Goal: Task Accomplishment & Management: Complete application form

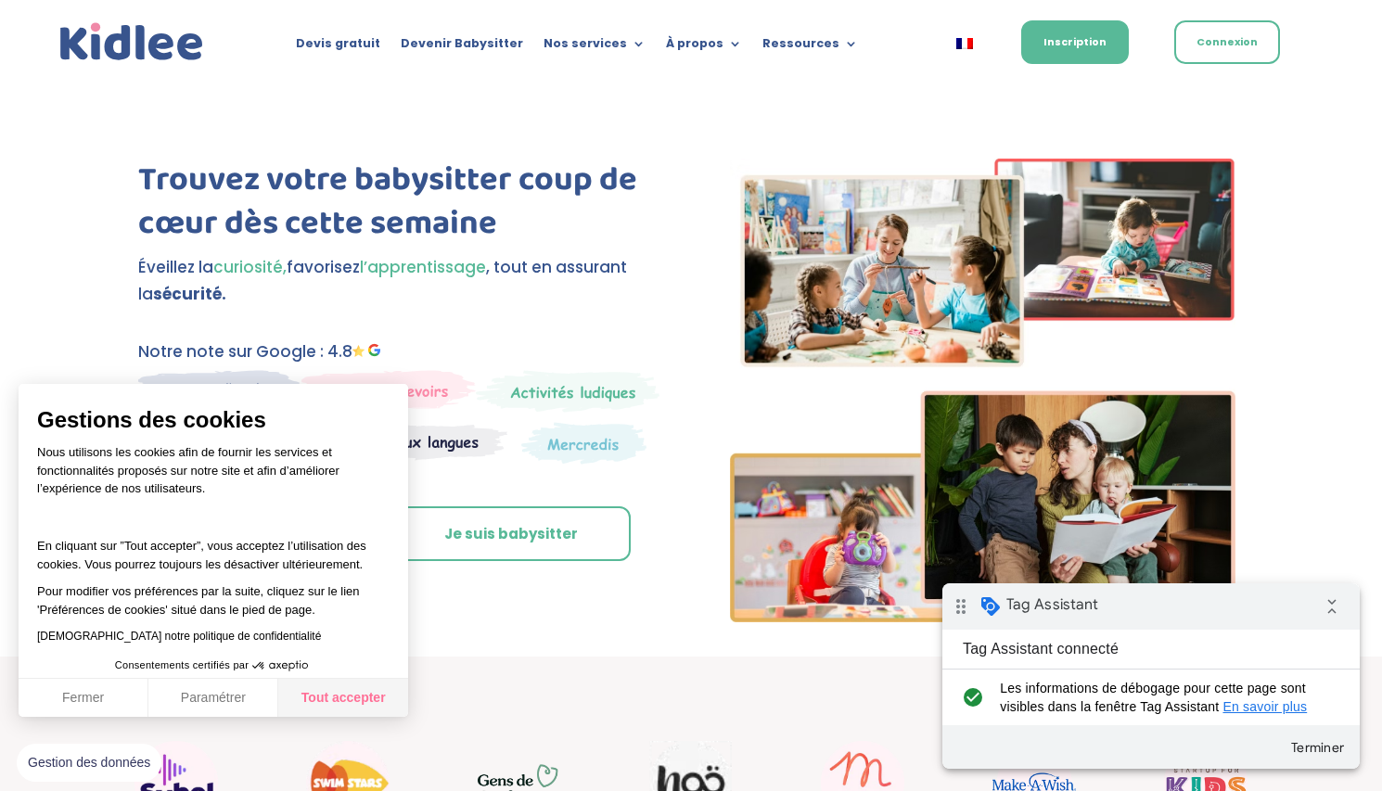
click at [304, 709] on button "Tout accepter" at bounding box center [343, 698] width 130 height 39
checkbox input "true"
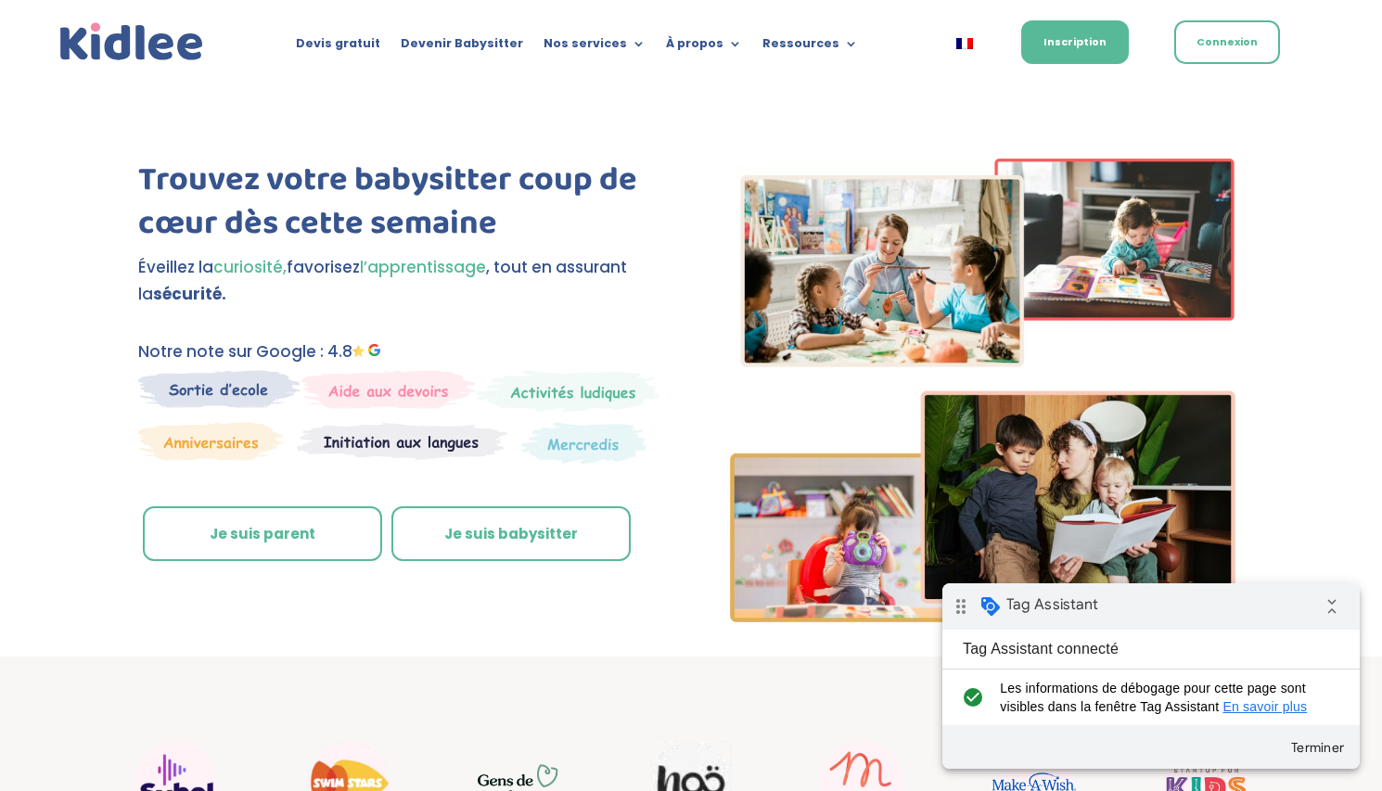
click at [268, 524] on link "Je suis parent" at bounding box center [262, 534] width 239 height 56
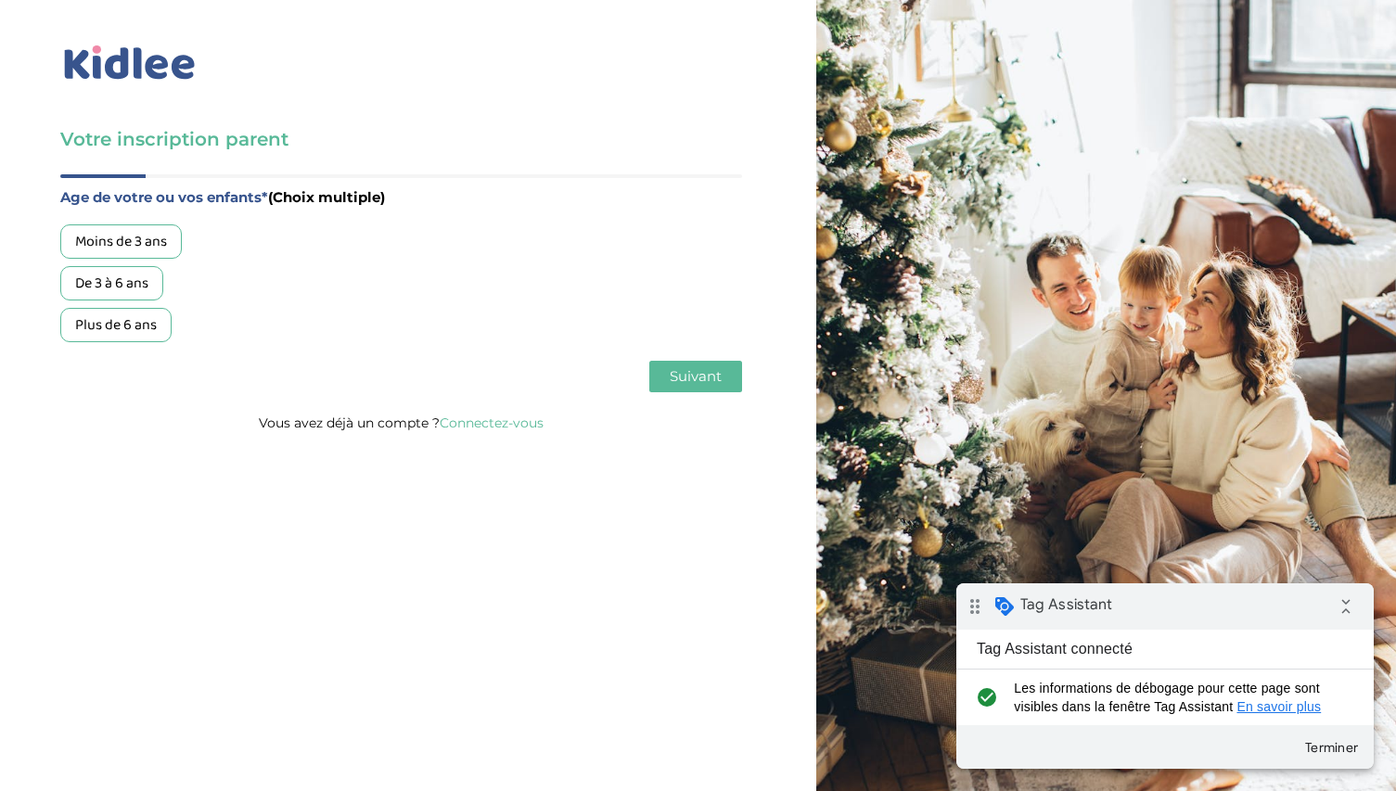
click at [112, 286] on div "De 3 à 6 ans" at bounding box center [111, 283] width 103 height 34
click at [686, 383] on span "Suivant" at bounding box center [696, 376] width 52 height 18
click at [155, 243] on div "Garde régulière" at bounding box center [124, 241] width 128 height 34
click at [694, 393] on div "Age de votre ou vos enfants* (Choix multiple) Moins de 3 ans De 3 à 6 ans Plus …" at bounding box center [401, 292] width 682 height 236
click at [687, 379] on span "Suivant" at bounding box center [696, 376] width 52 height 18
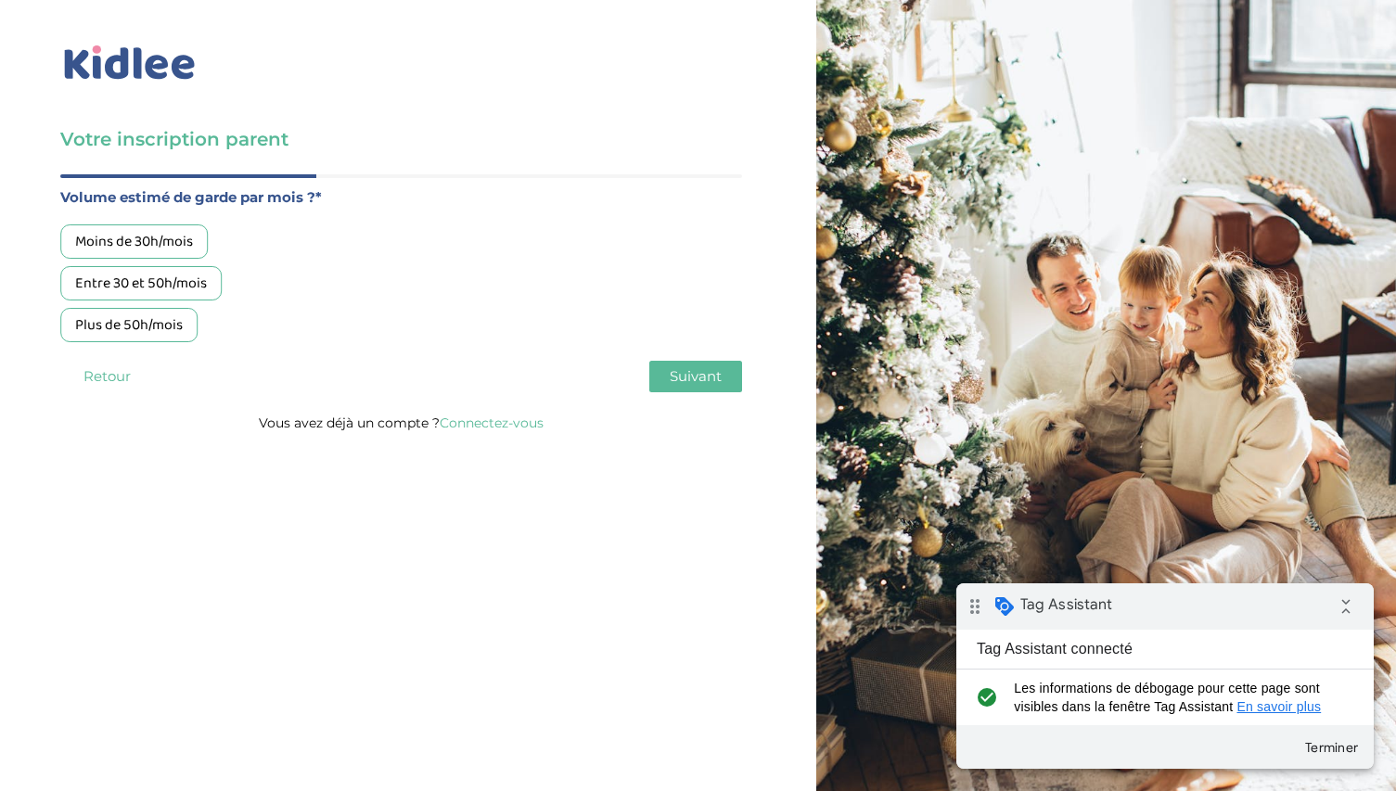
click at [160, 322] on div "Plus de 50h/mois" at bounding box center [128, 325] width 137 height 34
click at [671, 376] on span "Suivant" at bounding box center [696, 376] width 52 height 18
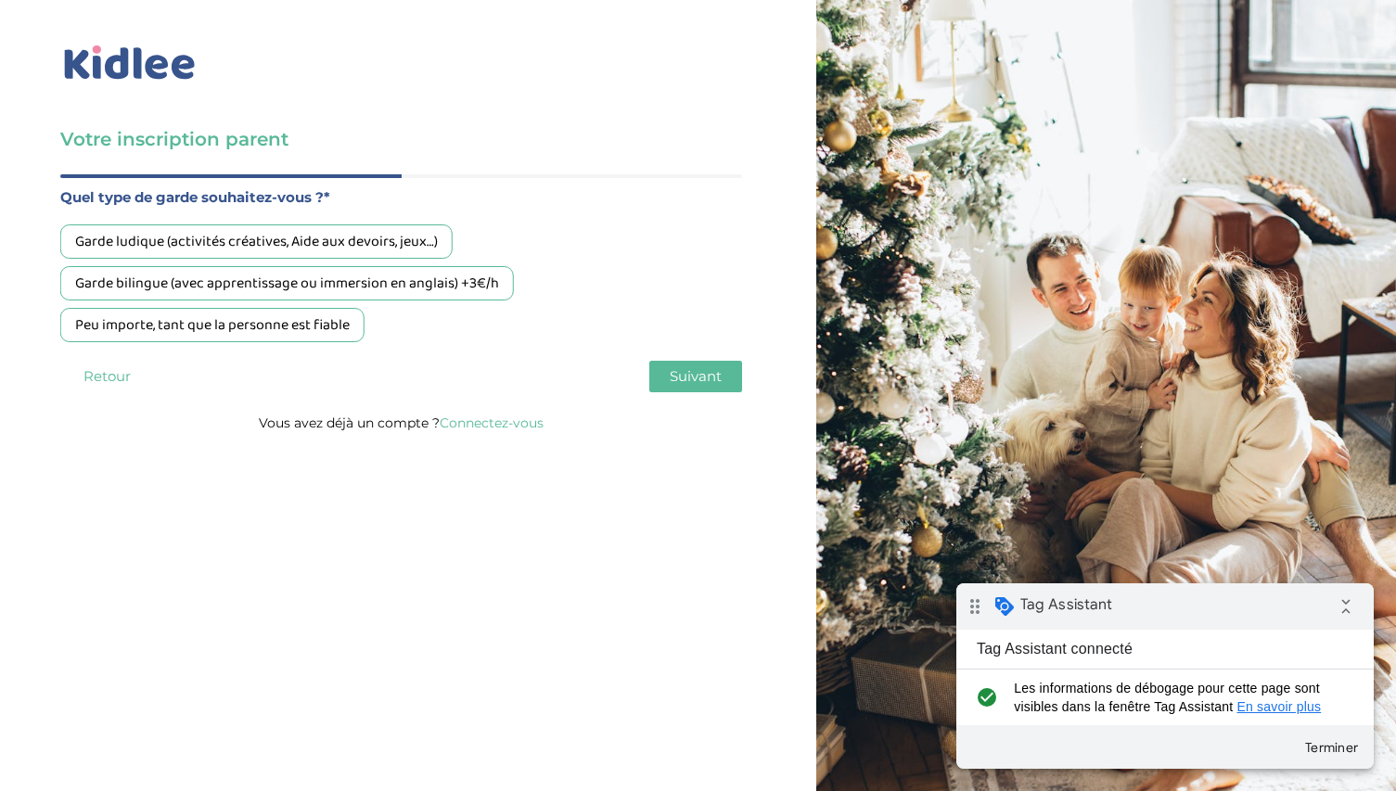
click at [288, 236] on div "Garde ludique (activités créatives, Aide aux devoirs, jeux…)" at bounding box center [256, 241] width 392 height 34
click at [709, 368] on button "Suivant" at bounding box center [695, 377] width 93 height 32
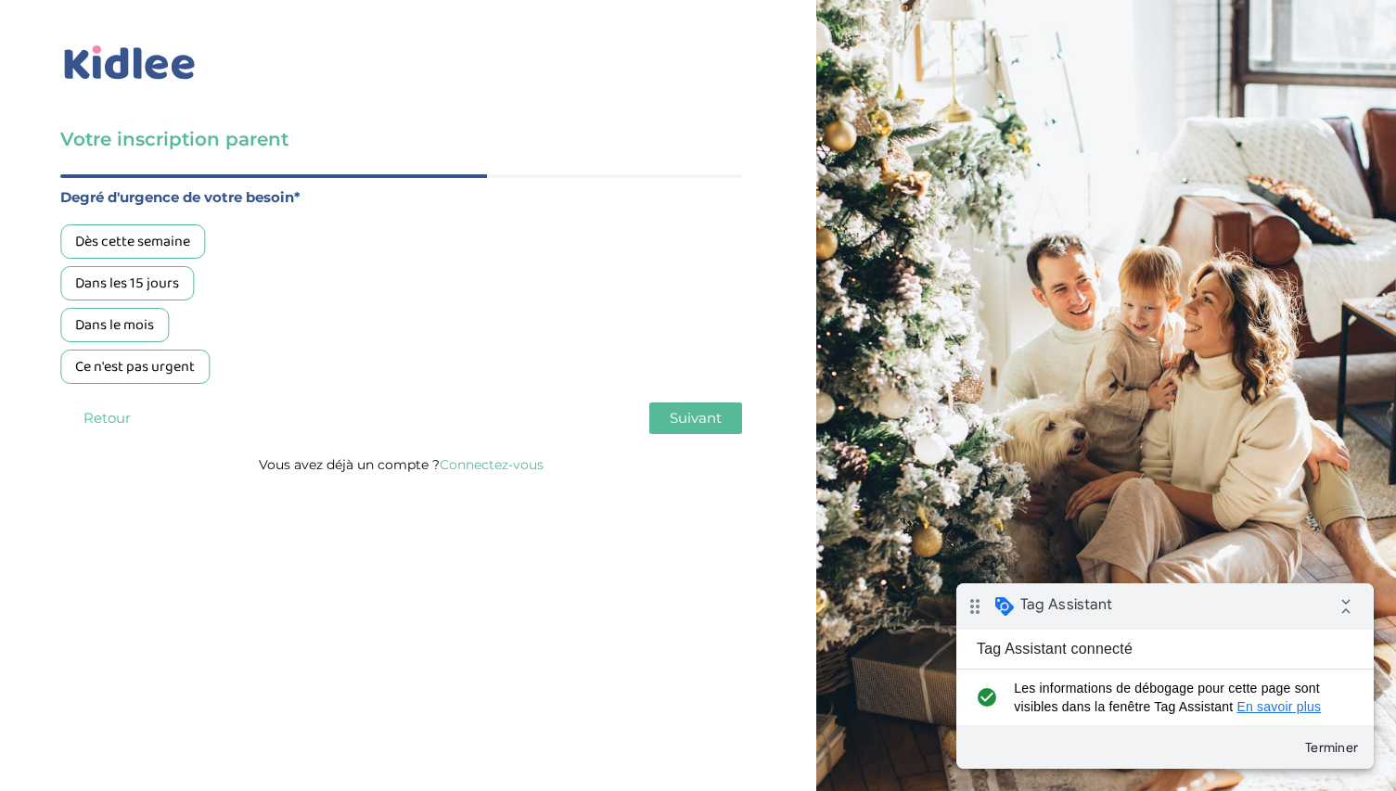
click at [96, 247] on div "Dès cette semaine" at bounding box center [132, 241] width 145 height 34
click at [658, 401] on div "Age de votre ou vos enfants* (Choix multiple) Moins de 3 ans De 3 à 6 ans Plus …" at bounding box center [401, 313] width 682 height 278
click at [658, 412] on button "Suivant" at bounding box center [695, 419] width 93 height 32
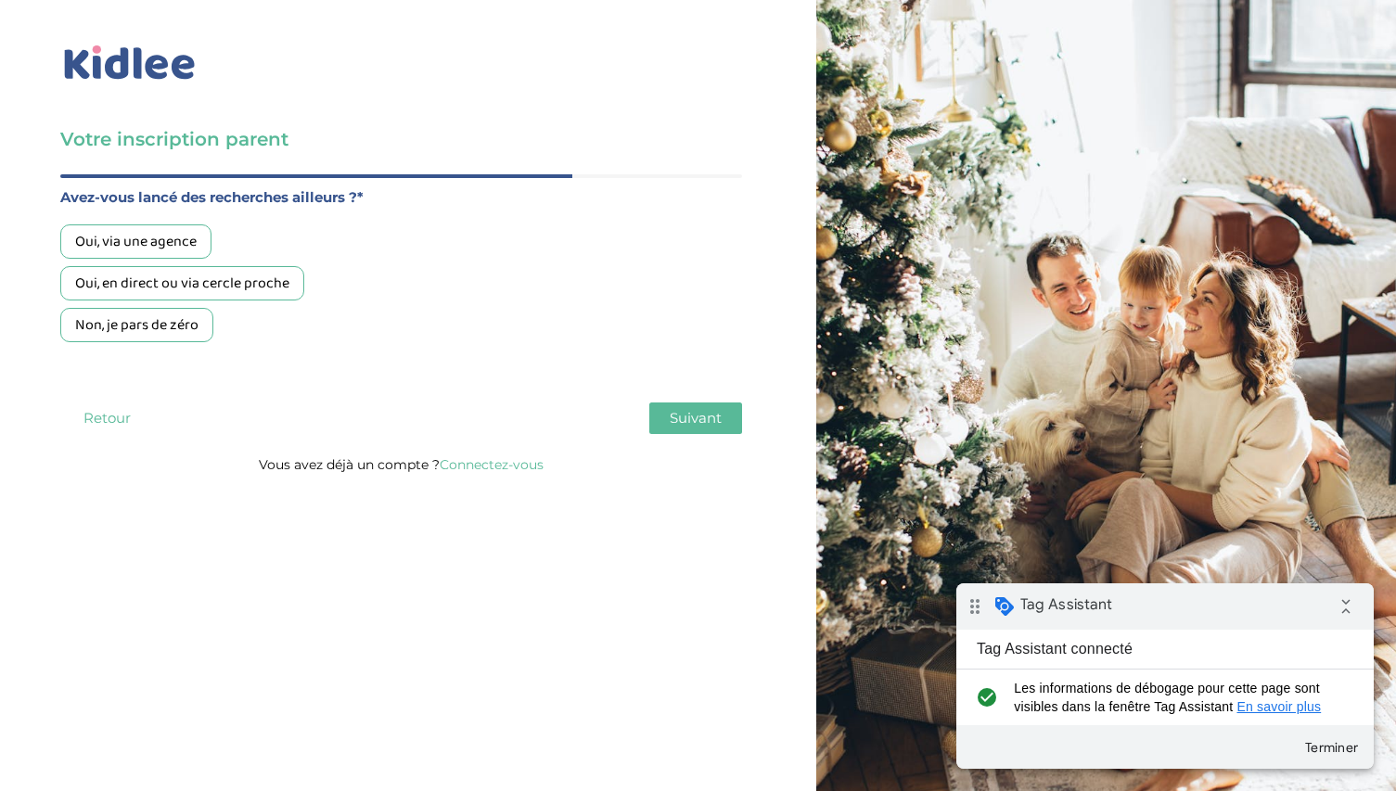
click at [182, 234] on div "Oui, via une agence" at bounding box center [135, 241] width 151 height 34
click at [669, 430] on button "Suivant" at bounding box center [695, 419] width 93 height 32
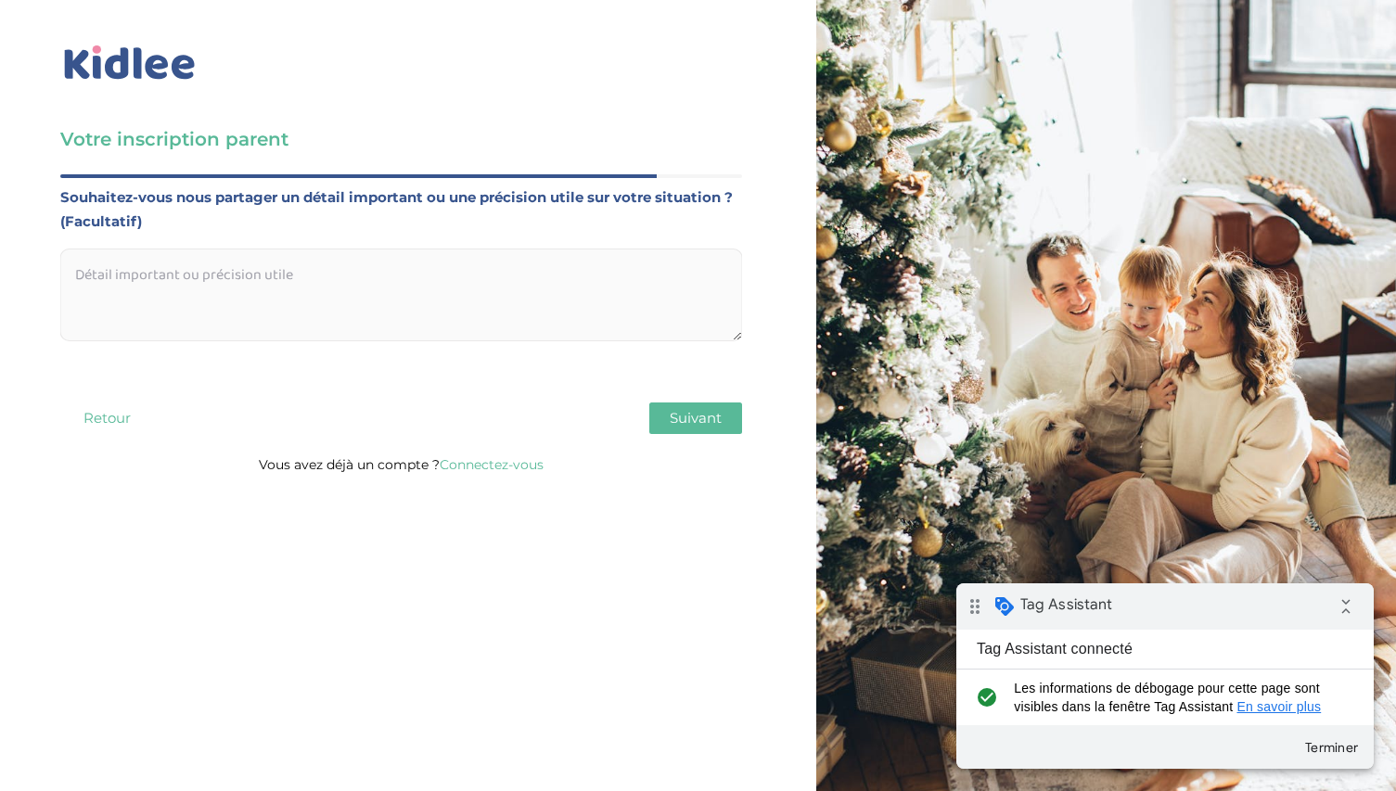
click at [669, 430] on button "Suivant" at bounding box center [695, 419] width 93 height 32
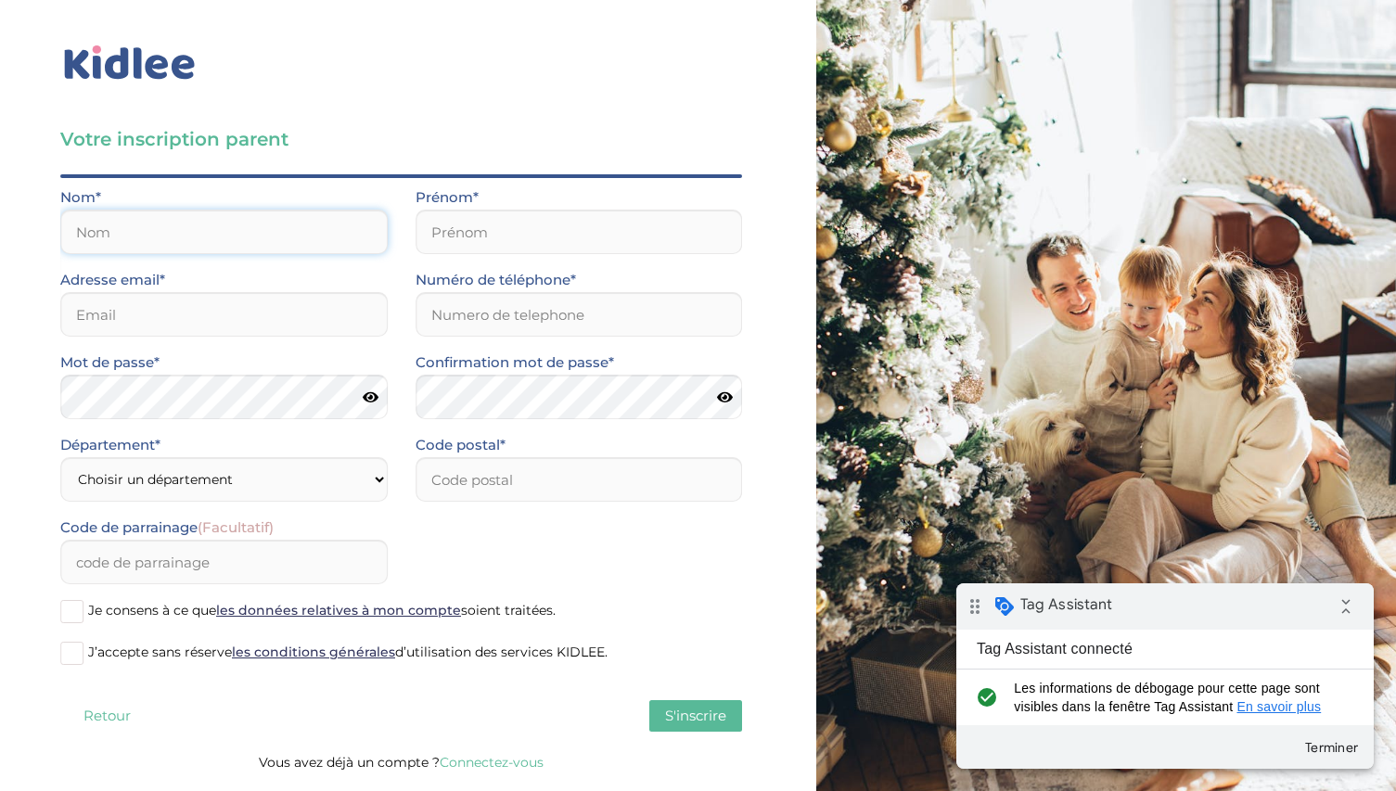
click at [154, 216] on input "text" at bounding box center [223, 232] width 327 height 45
type input "test"
click at [557, 249] on input "t" at bounding box center [578, 232] width 327 height 45
type input "test"
click at [303, 300] on input "email" at bounding box center [223, 314] width 327 height 45
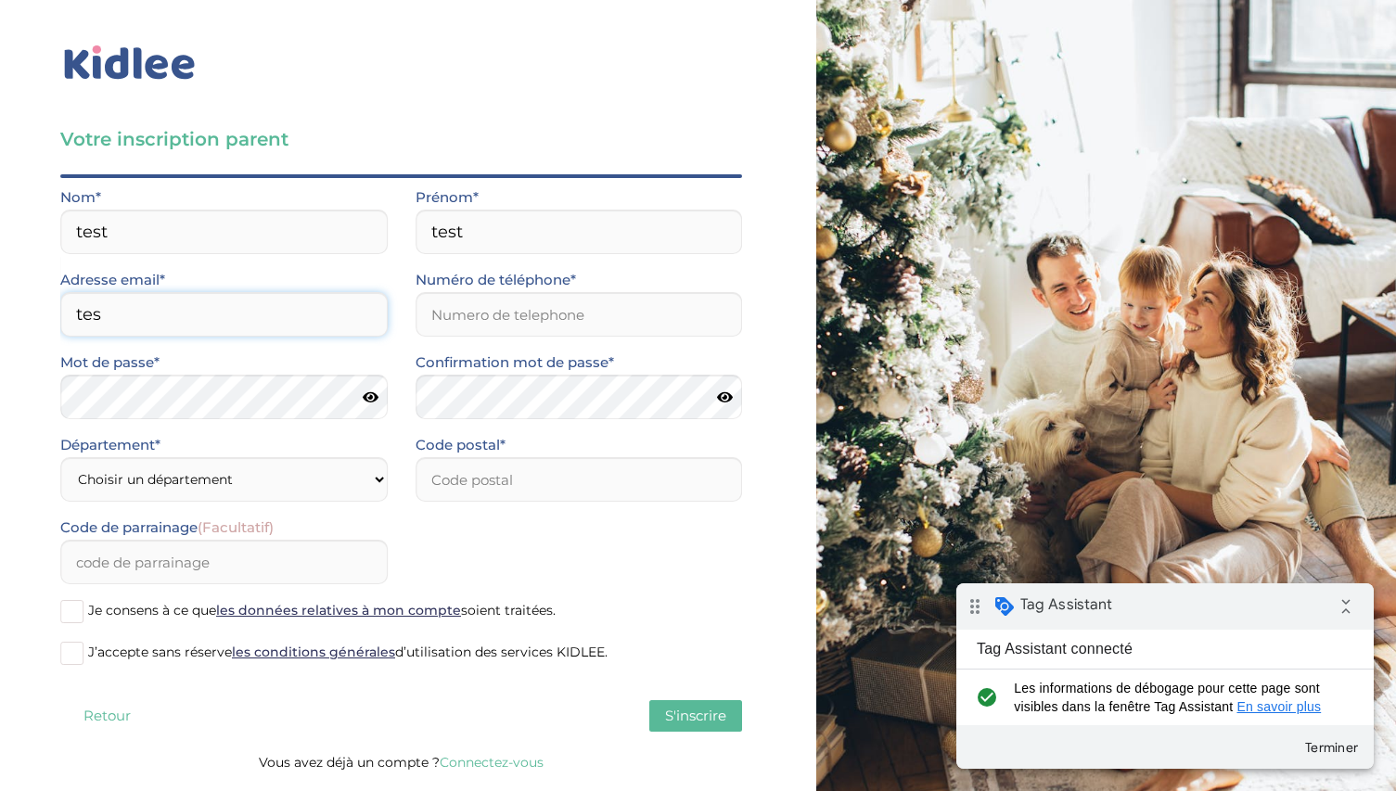
type input "test123345@gmail.com"
click at [492, 317] on input "Numéro de téléphone*" at bounding box center [578, 314] width 327 height 45
type input "0611223344"
click at [377, 399] on icon at bounding box center [371, 397] width 16 height 14
click at [278, 471] on select "Choisir un département Paris (75) Hauts-de-Seine (92) Yvelines (78) Val-de-Marn…" at bounding box center [223, 479] width 327 height 45
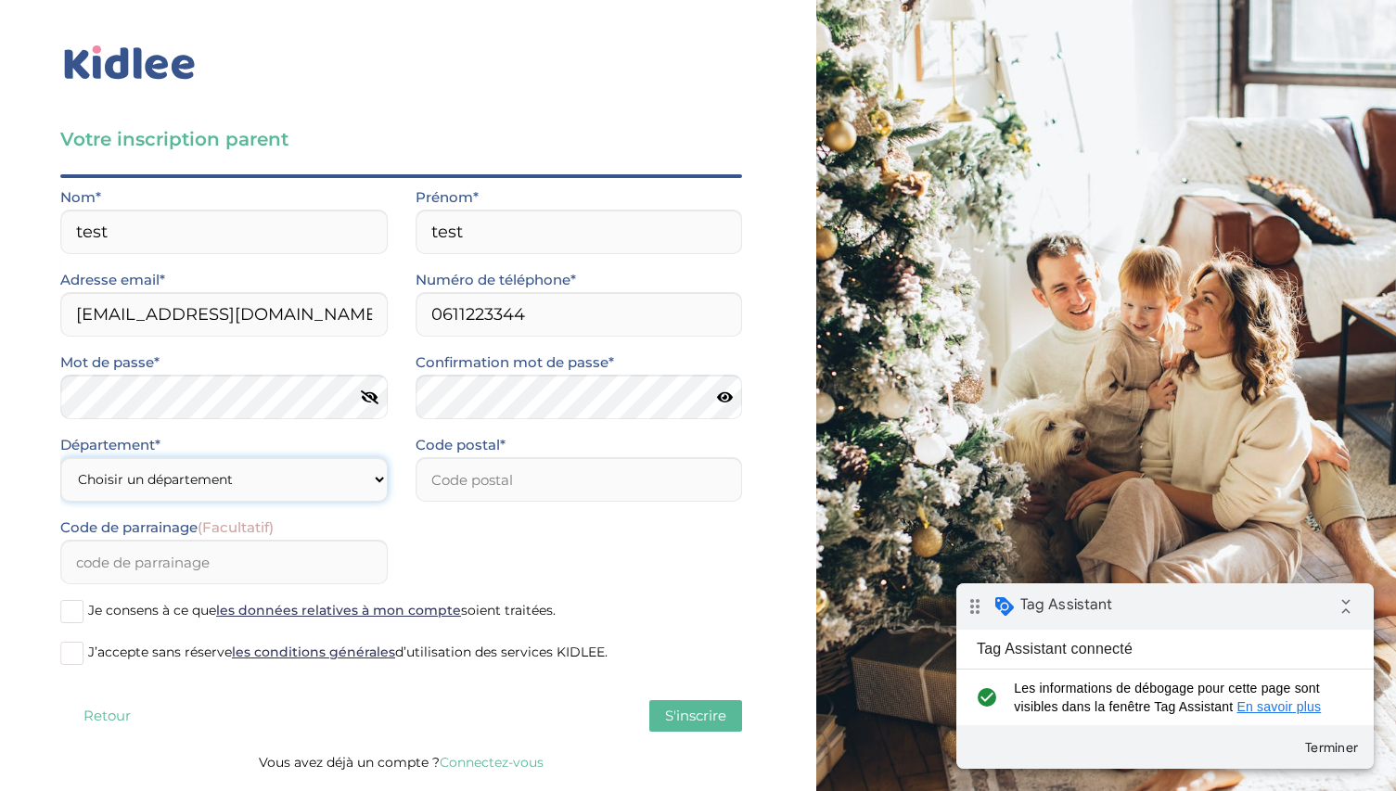
select select "77"
click at [60, 457] on select "Choisir un département Paris (75) Hauts-de-Seine (92) Yvelines (78) Val-de-Marn…" at bounding box center [223, 479] width 327 height 45
click at [475, 464] on input "number" at bounding box center [578, 479] width 327 height 45
type input "77550"
click at [82, 602] on span at bounding box center [71, 611] width 23 height 23
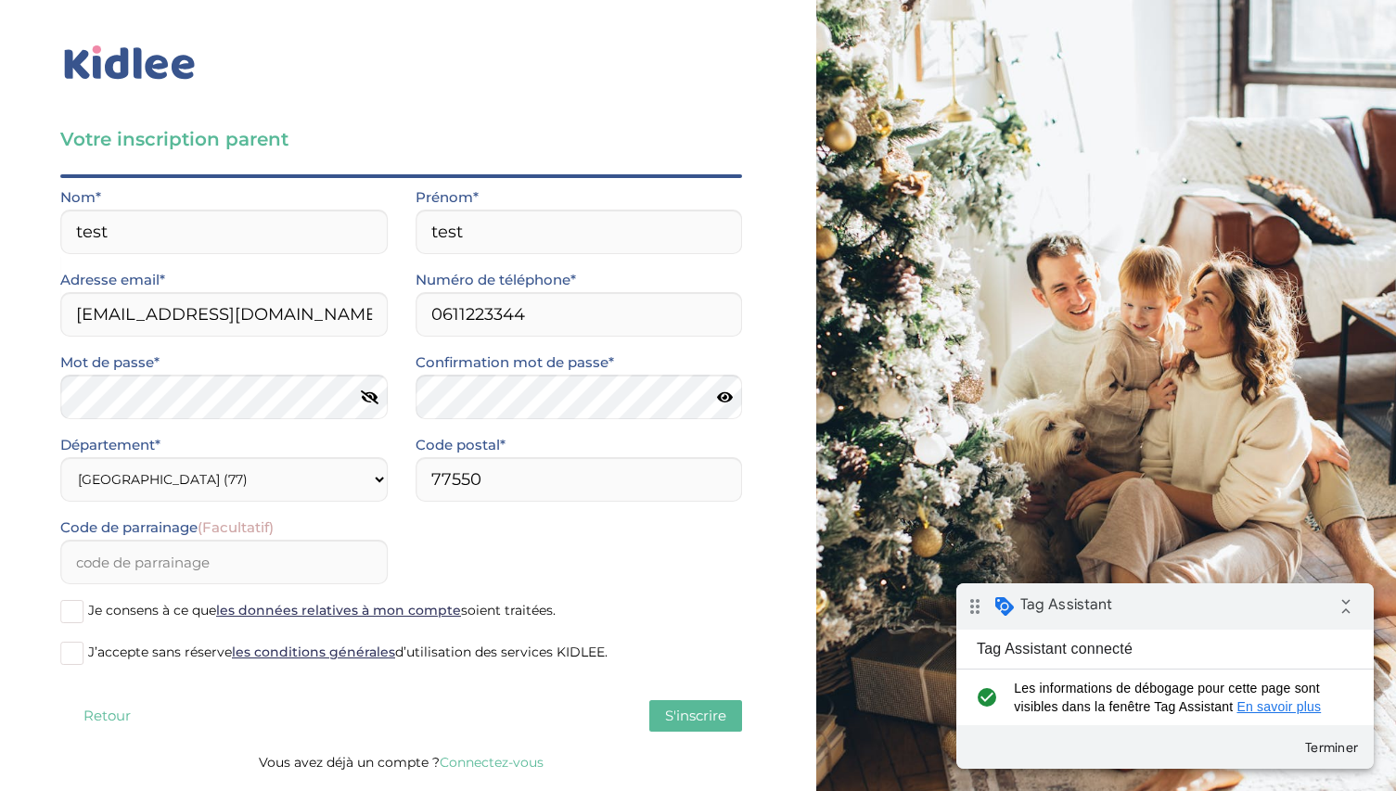
click at [0, 0] on input "Je consens à ce que les données relatives à mon compte soient traitées." at bounding box center [0, 0] width 0 height 0
click at [81, 667] on label "J’accepte sans réserve les conditions générales d’utilisation des services KIDL…" at bounding box center [401, 654] width 682 height 28
click at [0, 0] on input "J’accepte sans réserve les conditions générales d’utilisation des services KIDL…" at bounding box center [0, 0] width 0 height 0
click at [665, 716] on span "S'inscrire" at bounding box center [695, 716] width 61 height 18
